Goal: Communication & Community: Share content

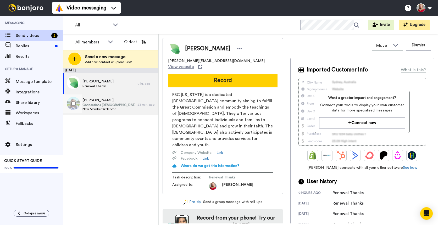
click at [100, 107] on span "Connections Pastor" at bounding box center [108, 105] width 52 height 4
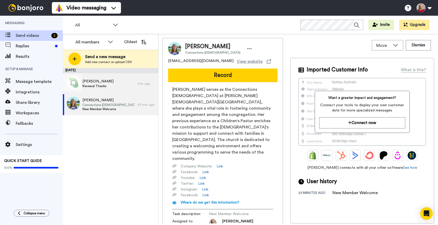
click at [117, 87] on div "Christine Graham Renewal Thanks" at bounding box center [100, 83] width 75 height 21
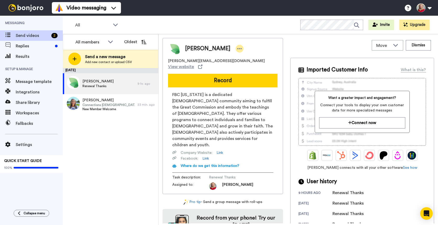
click at [237, 47] on icon at bounding box center [239, 48] width 5 height 5
click at [253, 79] on li "Dismiss" at bounding box center [253, 79] width 38 height 7
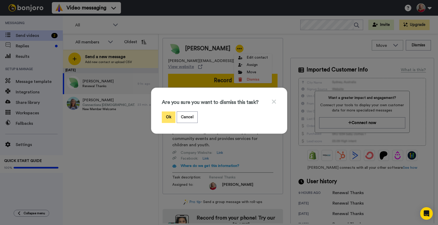
click at [167, 118] on button "Ok" at bounding box center [169, 117] width 14 height 11
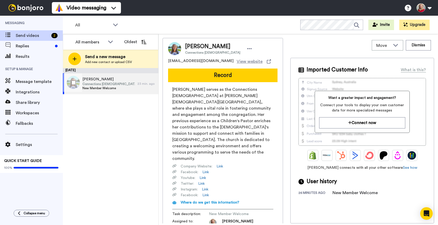
click at [96, 84] on span "Connections Pastor" at bounding box center [108, 84] width 52 height 4
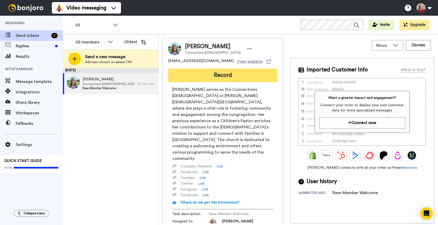
click at [235, 76] on button "Record" at bounding box center [222, 76] width 109 height 14
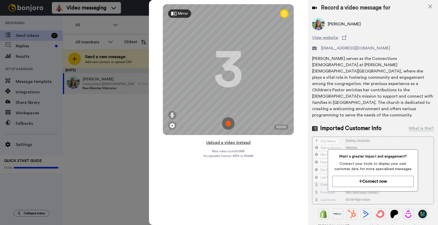
click at [225, 142] on button "Upload a video instead" at bounding box center [228, 142] width 47 height 7
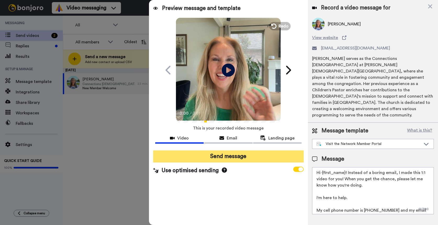
click at [220, 156] on button "Send message" at bounding box center [228, 157] width 151 height 12
